Goal: Task Accomplishment & Management: Manage account settings

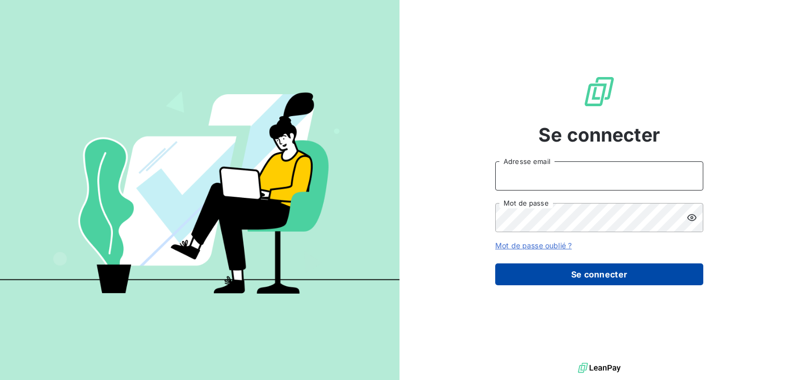
type input "[EMAIL_ADDRESS][DOMAIN_NAME]"
click at [576, 278] on button "Se connecter" at bounding box center [599, 274] width 208 height 22
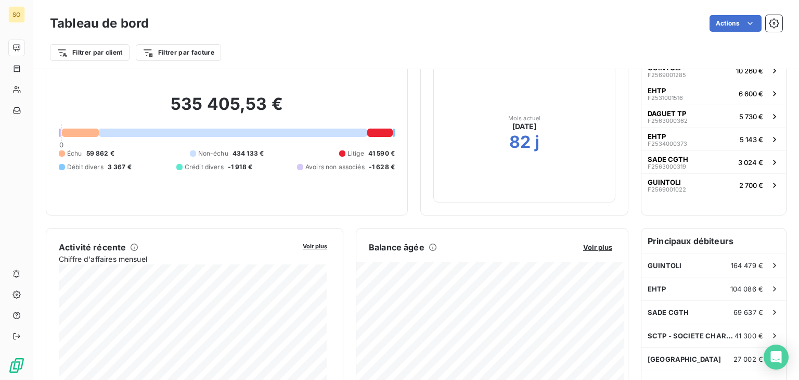
scroll to position [42, 0]
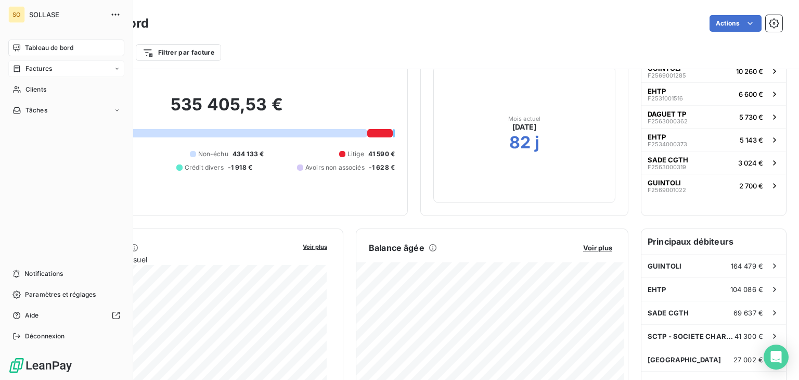
click at [58, 68] on div "Factures" at bounding box center [66, 68] width 116 height 17
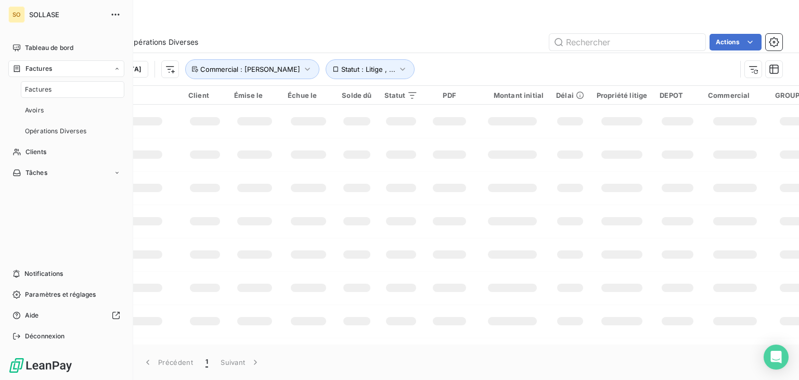
click at [50, 92] on span "Factures" at bounding box center [38, 89] width 27 height 9
